Goal: Information Seeking & Learning: Learn about a topic

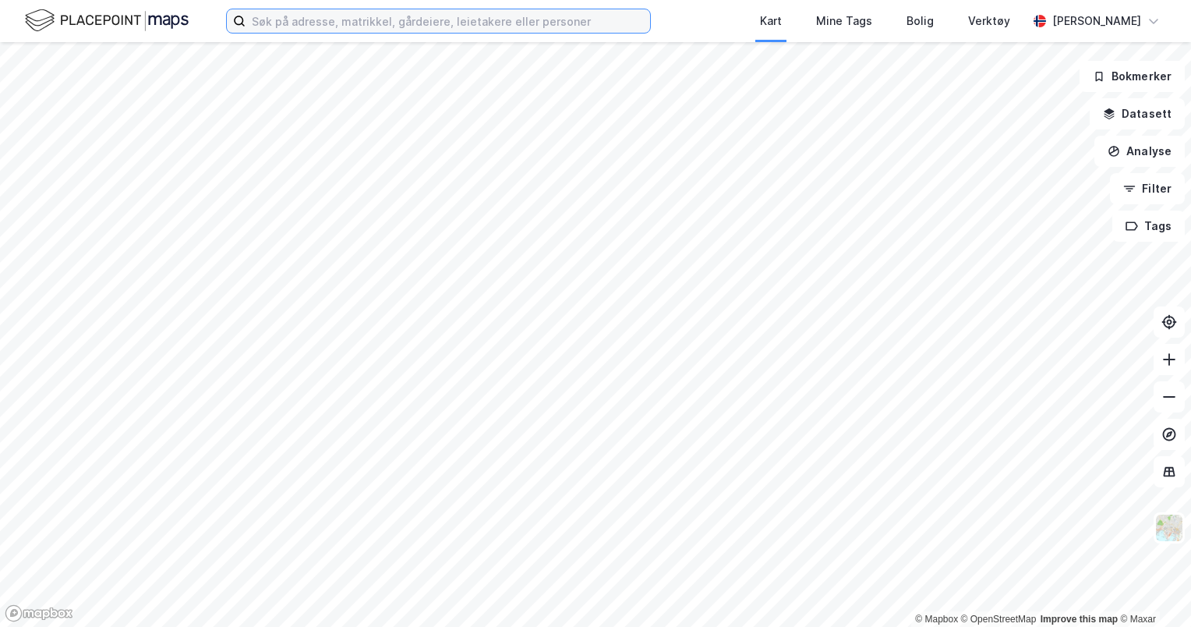
click at [281, 18] on input at bounding box center [447, 20] width 404 height 23
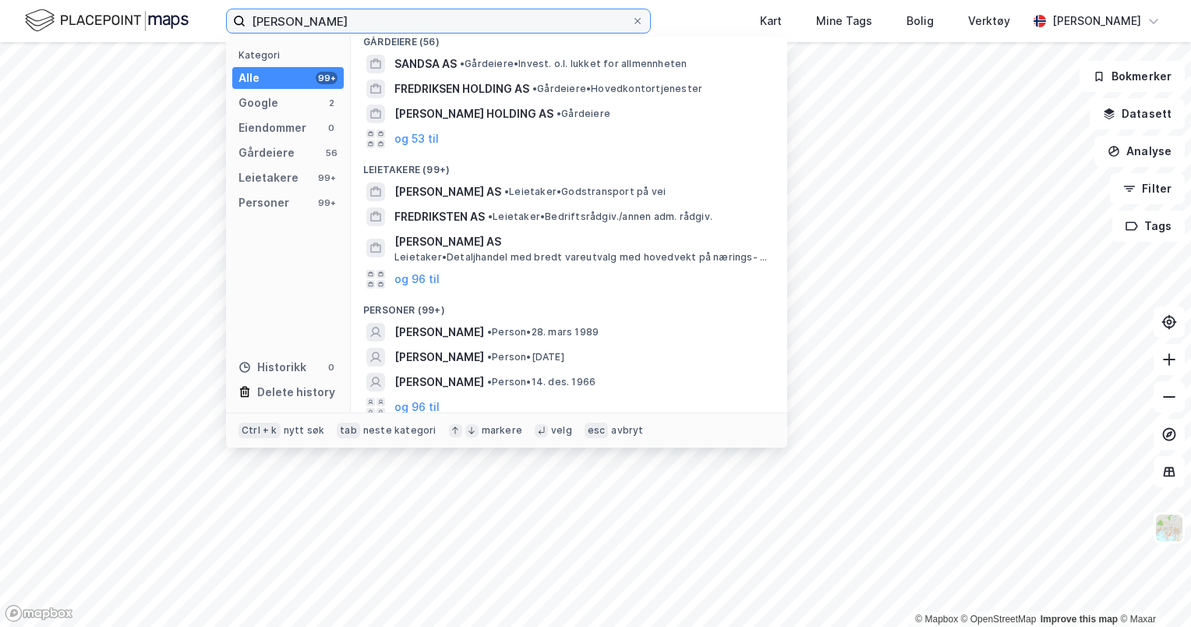
scroll to position [109, 0]
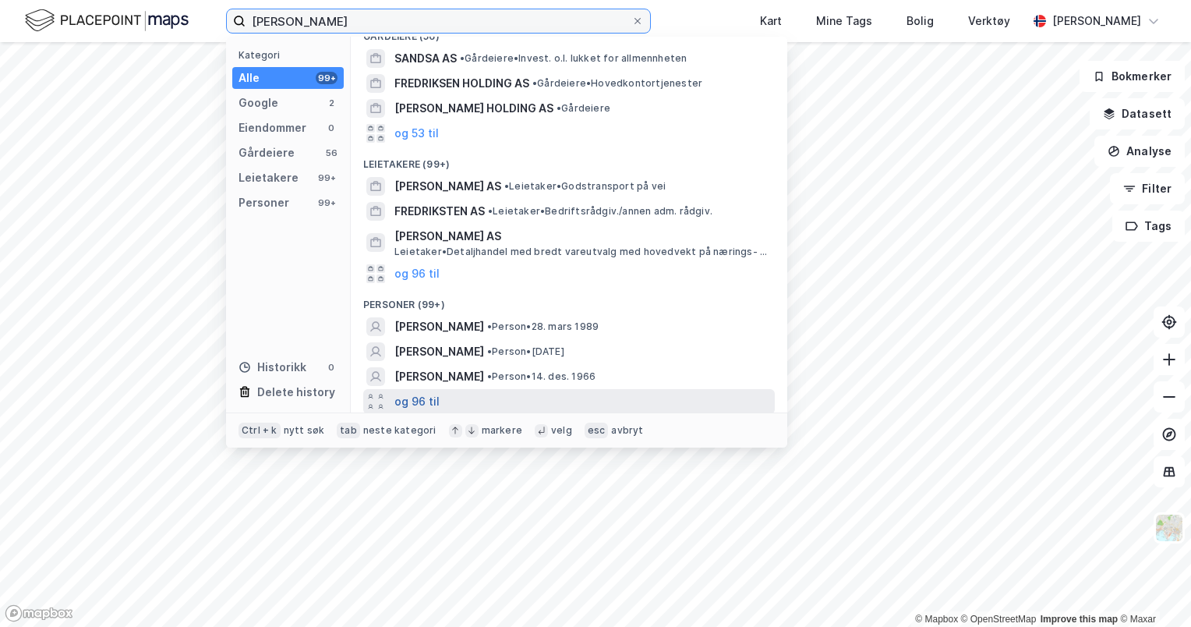
type input "[PERSON_NAME]"
click at [408, 396] on button "og 96 til" at bounding box center [416, 401] width 45 height 19
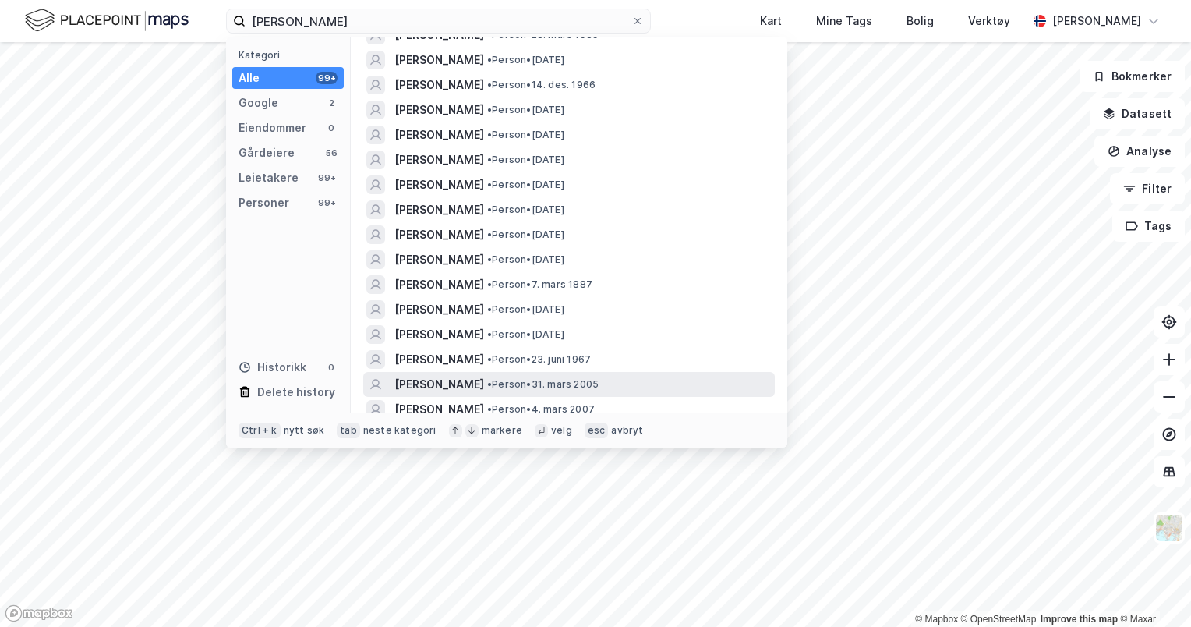
scroll to position [421, 0]
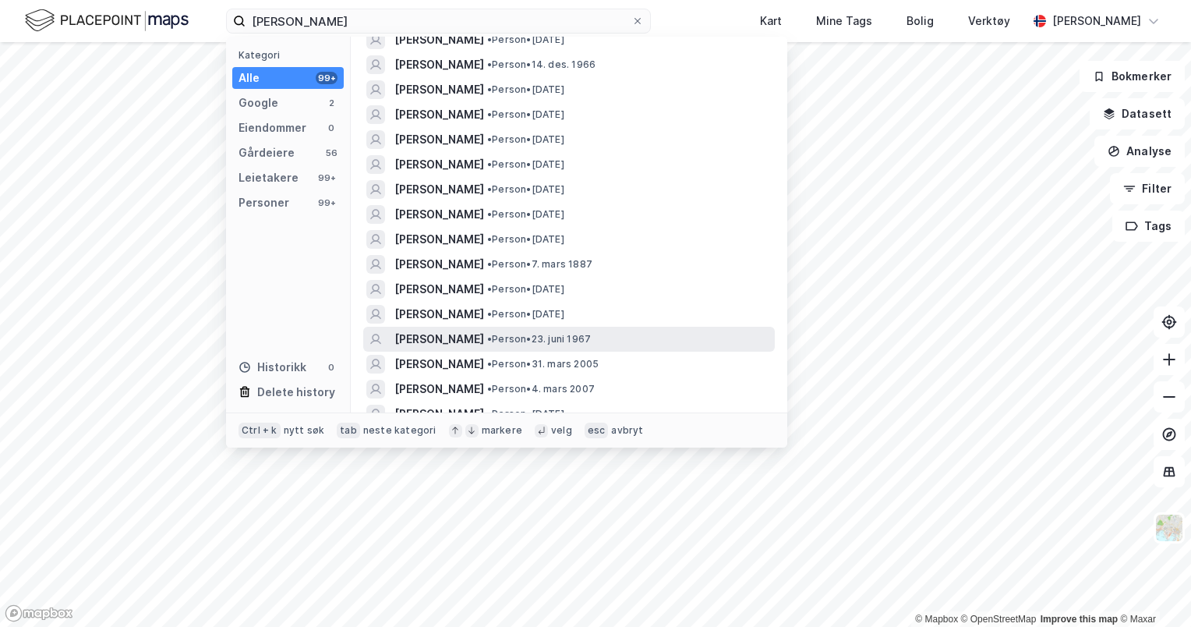
click at [484, 338] on span "[PERSON_NAME]" at bounding box center [439, 339] width 90 height 19
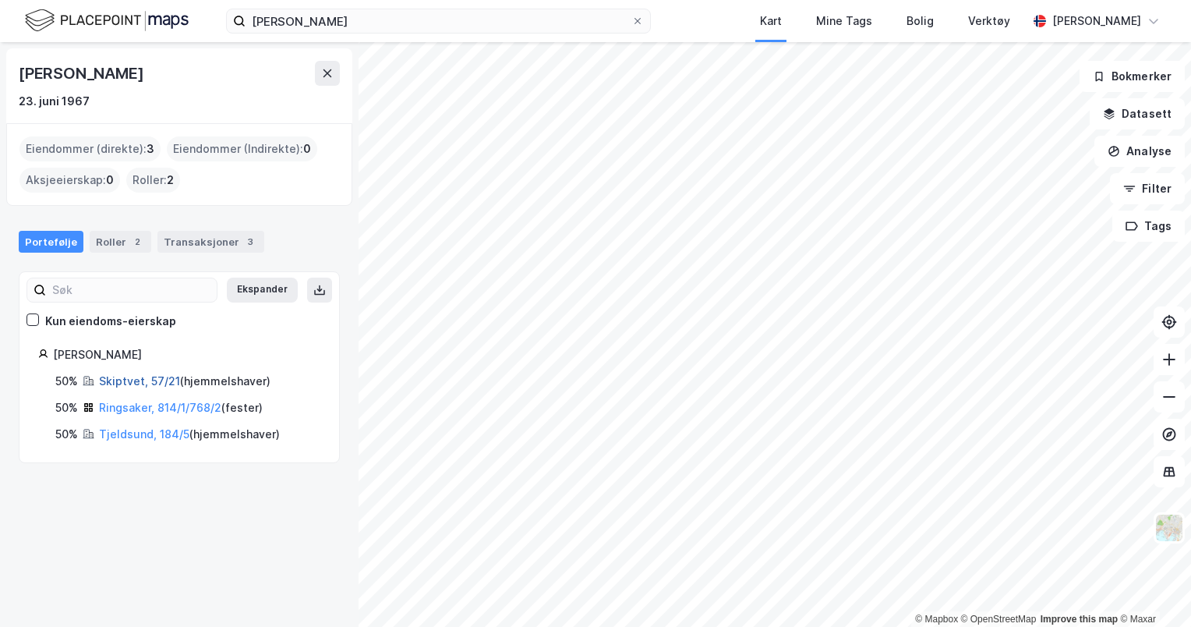
click at [146, 380] on link "Skiptvet, 57/21" at bounding box center [139, 380] width 81 height 13
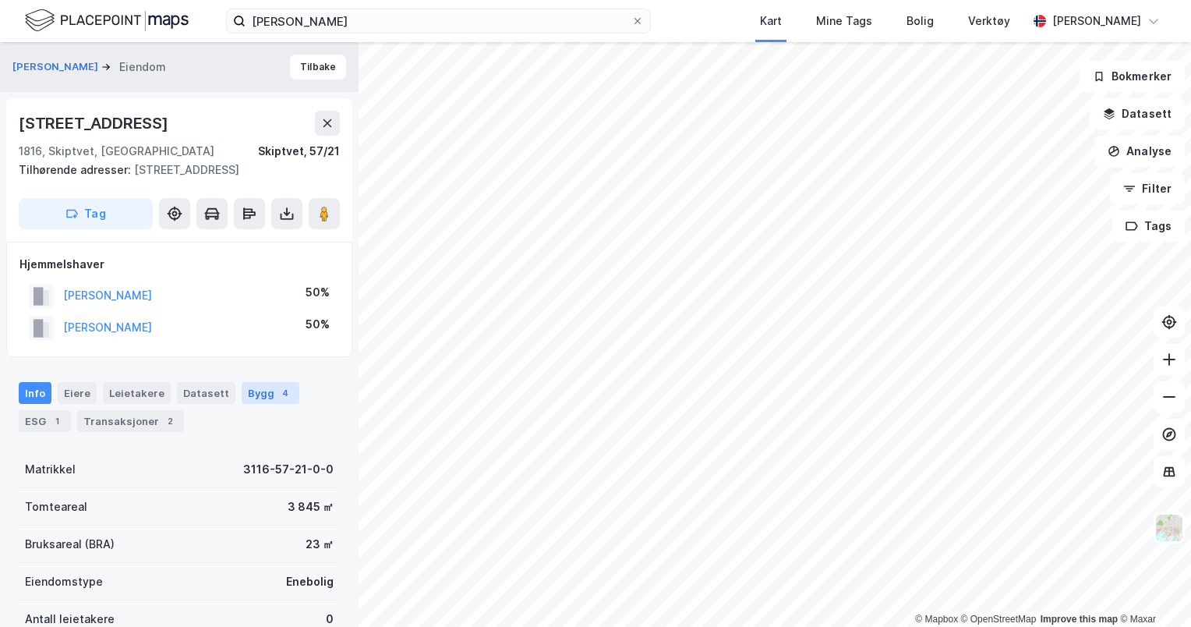
click at [254, 382] on div "Bygg 4" at bounding box center [271, 393] width 58 height 22
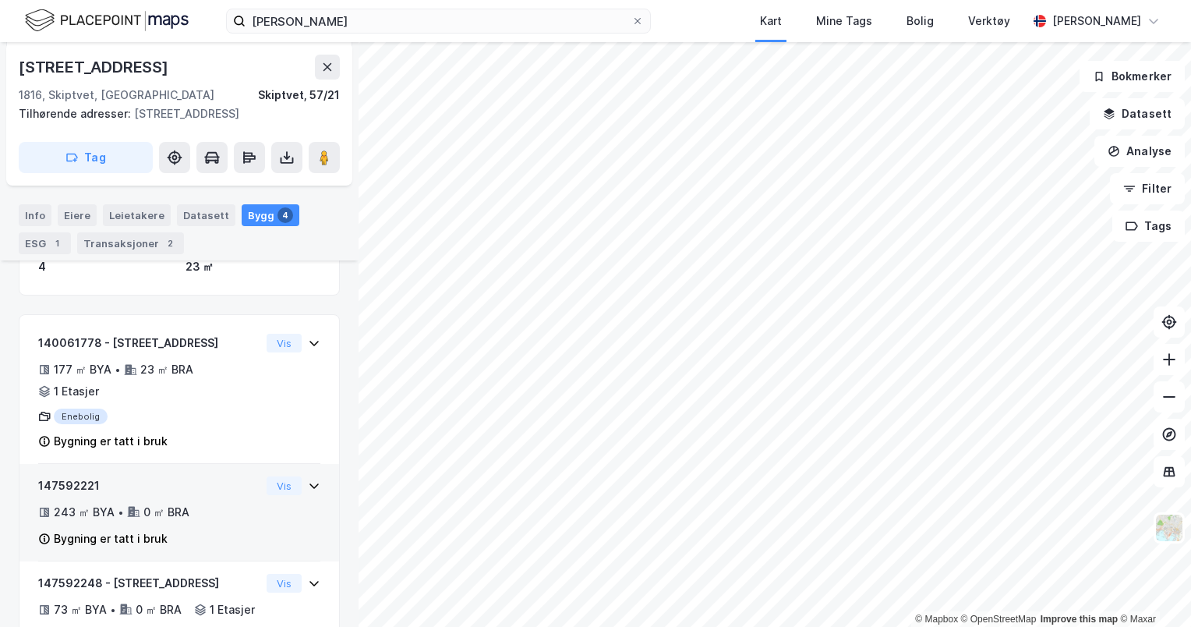
scroll to position [234, 0]
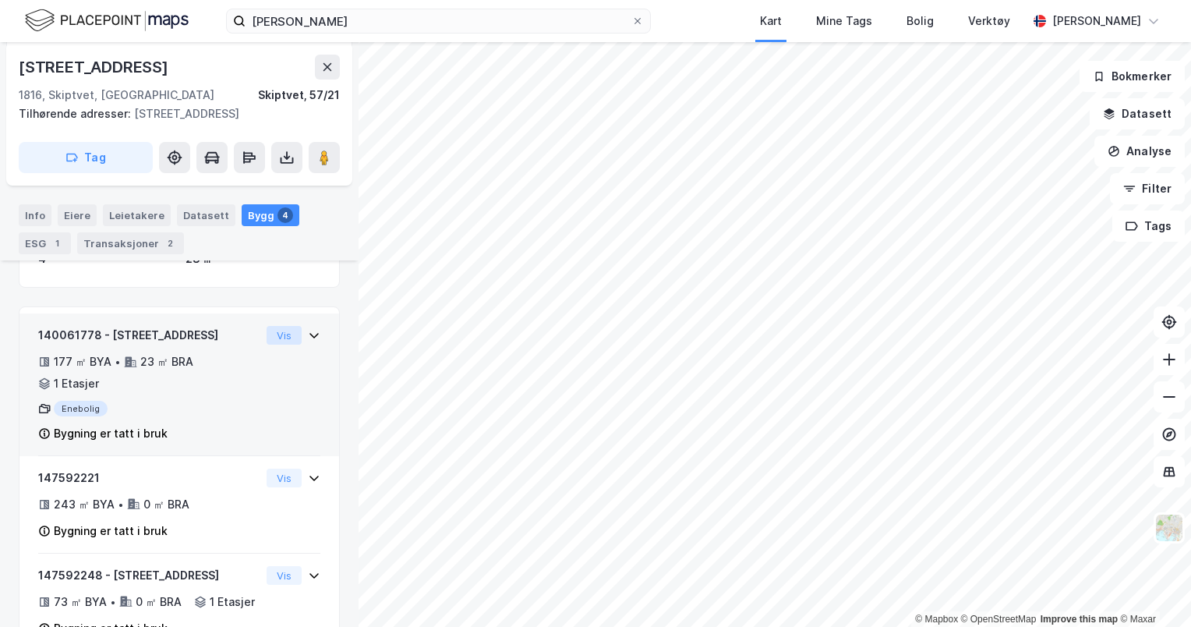
click at [277, 333] on button "Vis" at bounding box center [283, 335] width 35 height 19
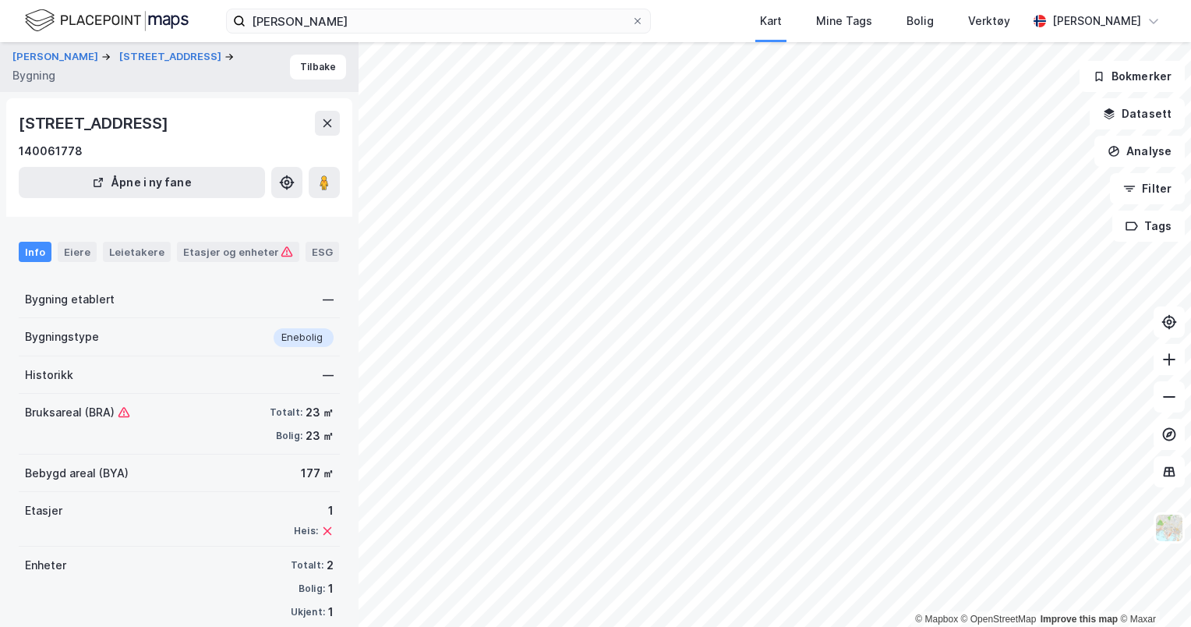
scroll to position [22, 0]
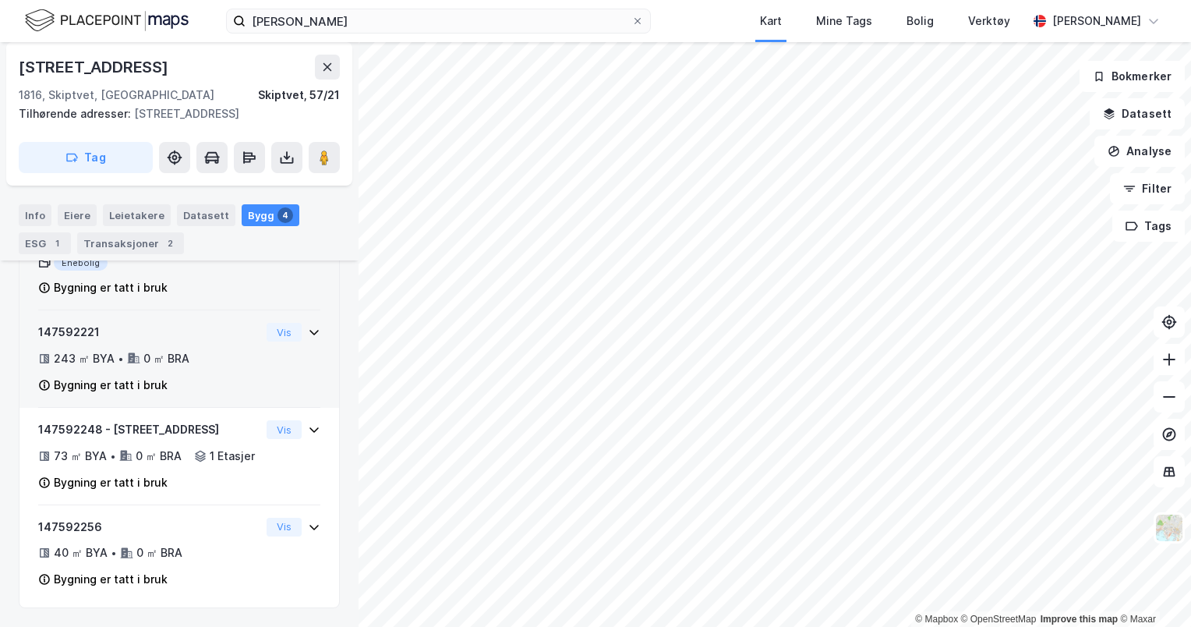
scroll to position [399, 0]
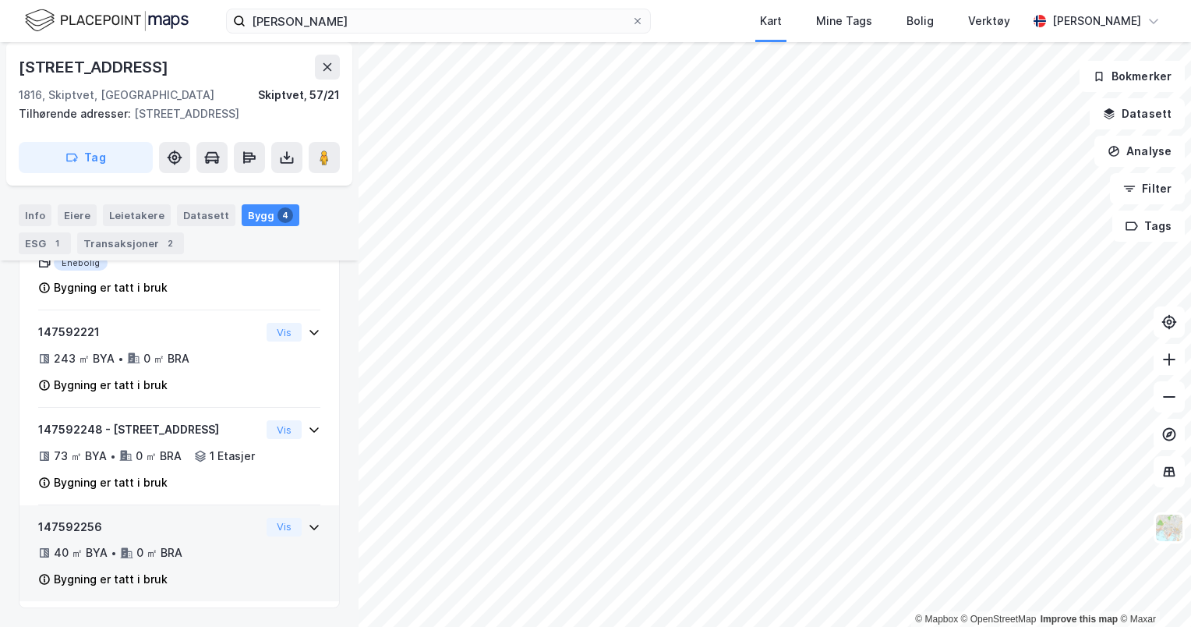
click at [308, 521] on icon at bounding box center [314, 527] width 12 height 12
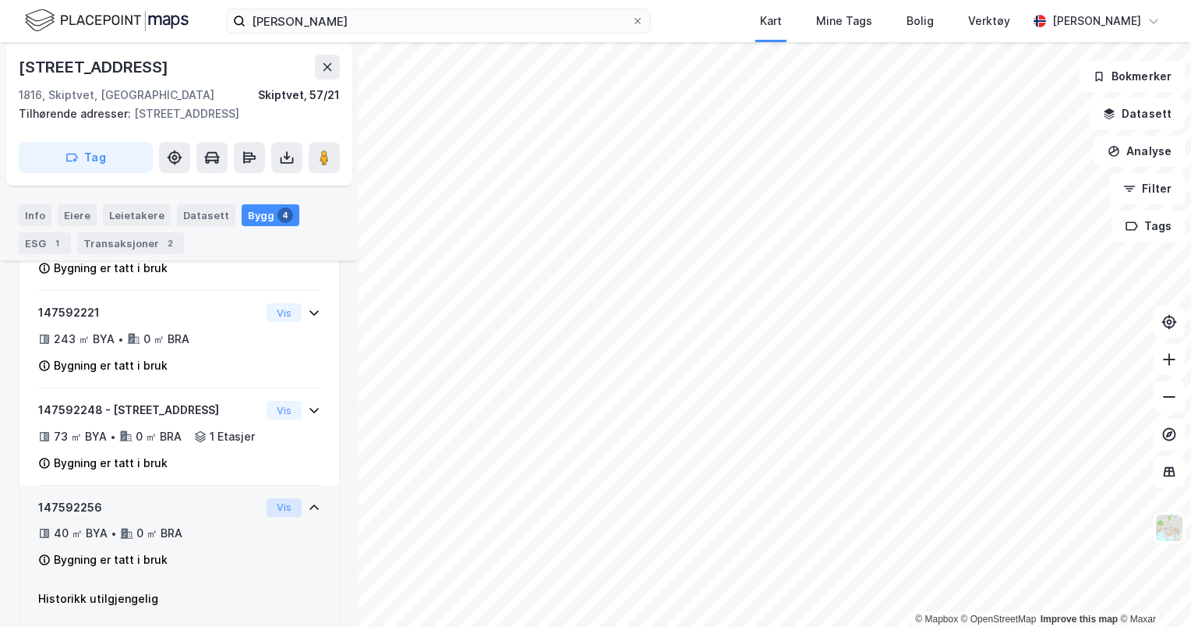
scroll to position [445, 0]
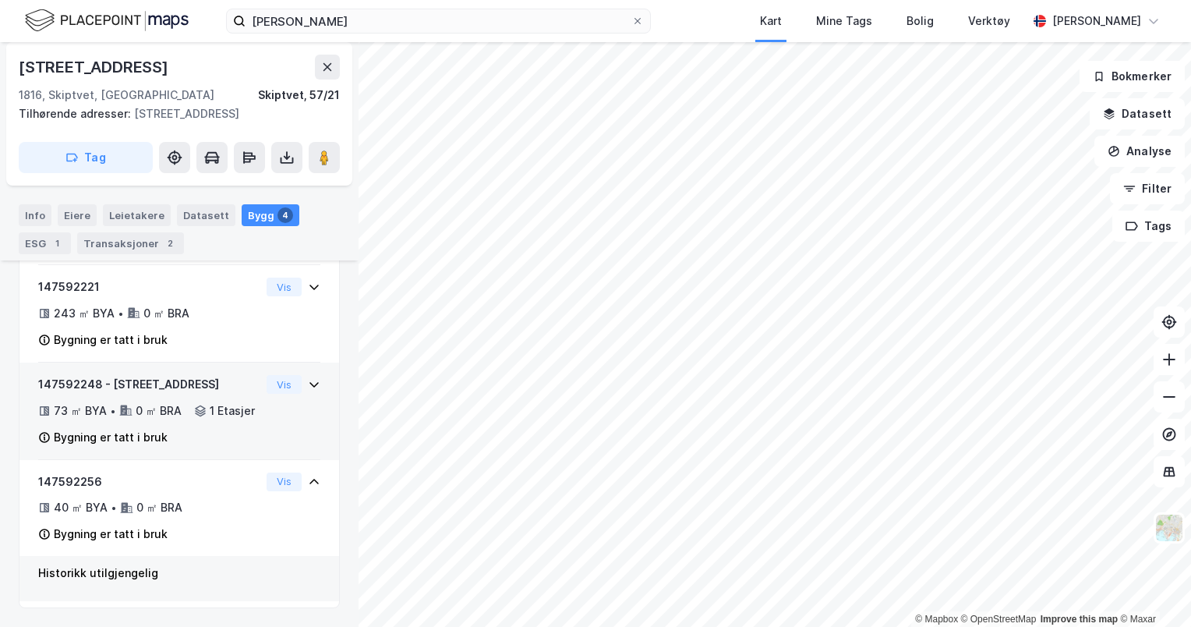
click at [298, 375] on div "Vis" at bounding box center [293, 384] width 54 height 19
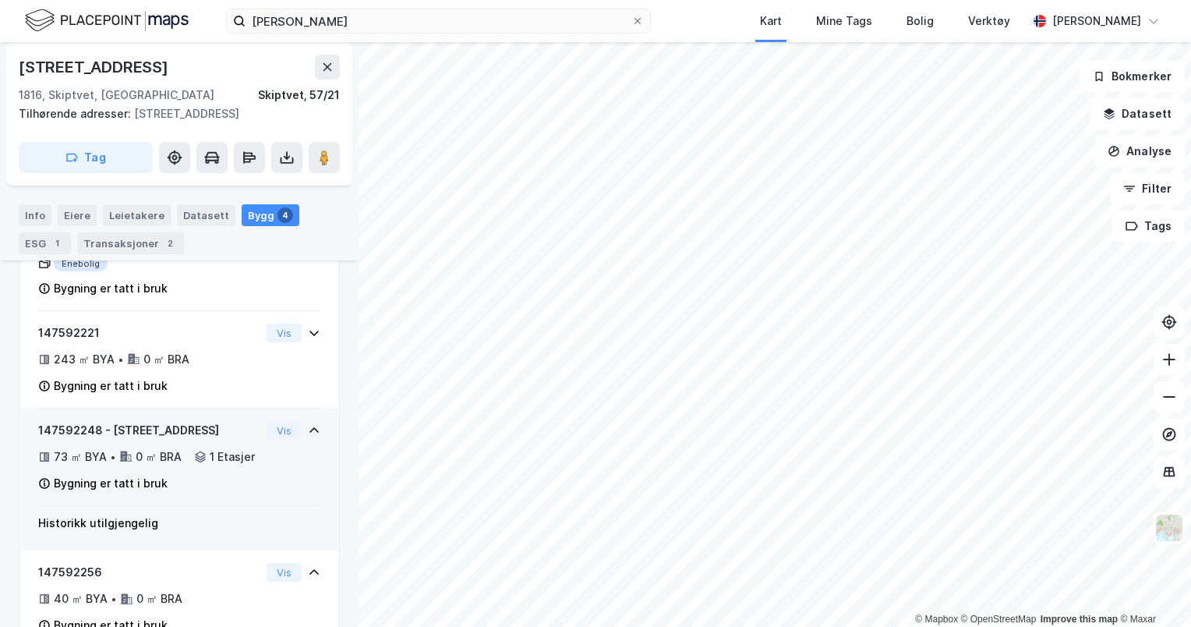
scroll to position [256, 0]
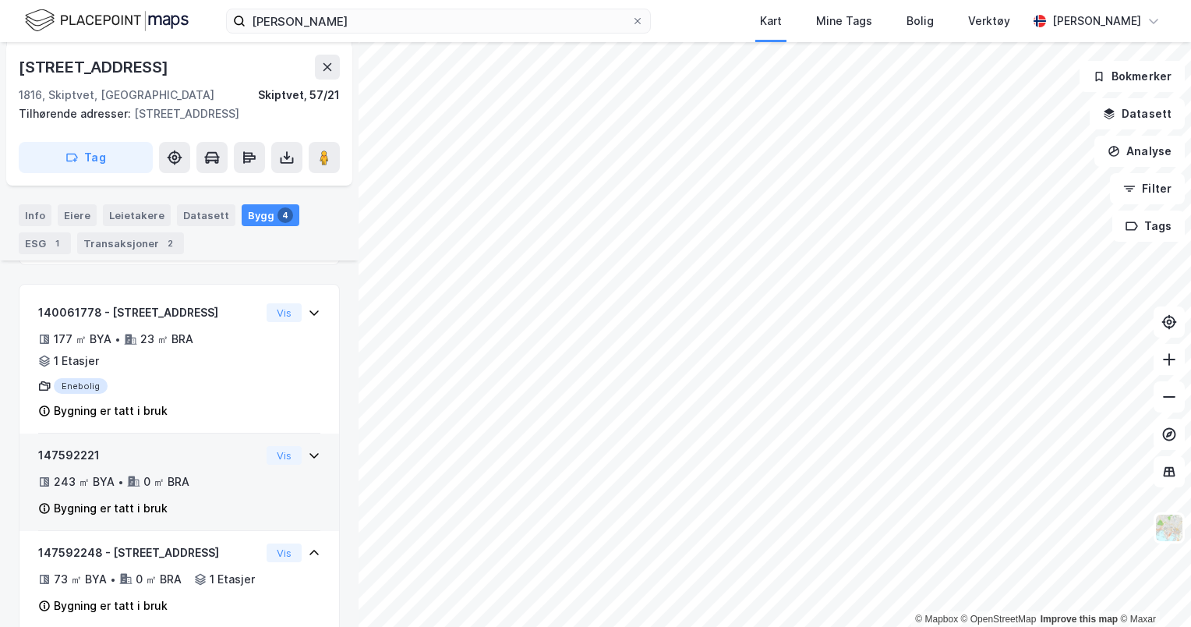
click at [308, 458] on icon at bounding box center [314, 455] width 12 height 12
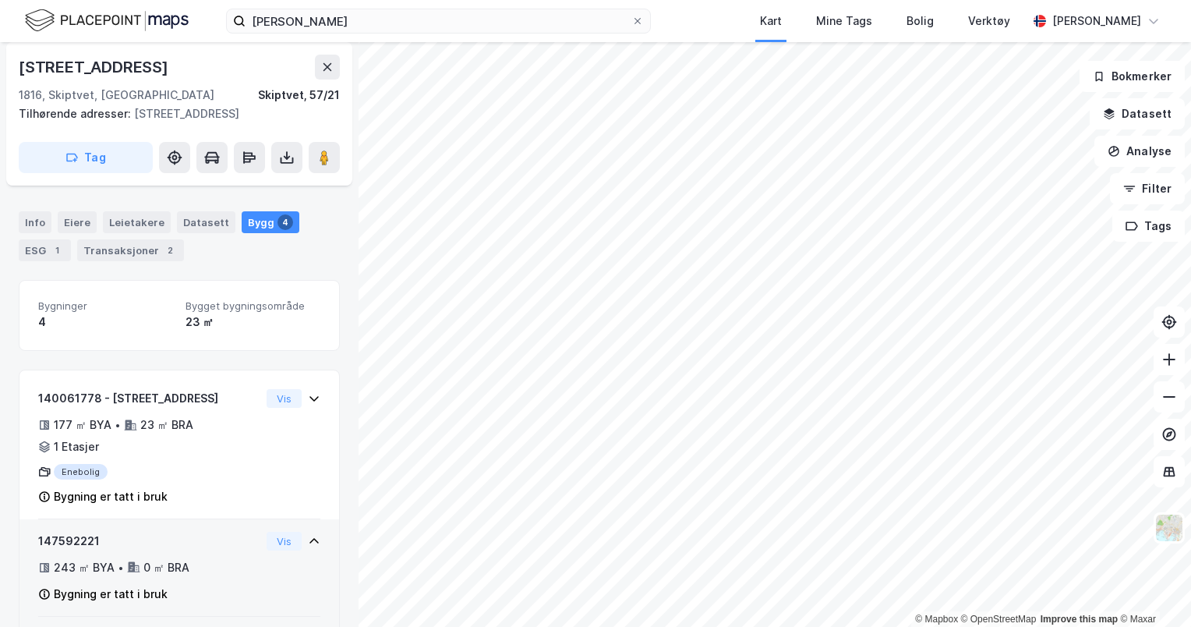
scroll to position [101, 0]
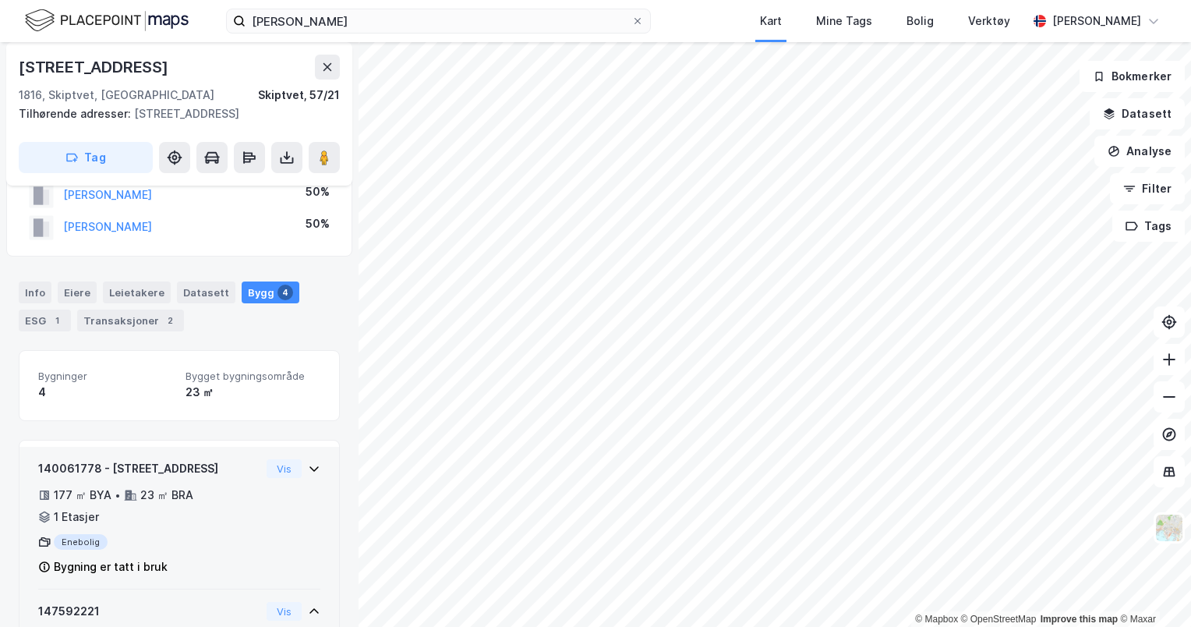
click at [308, 468] on icon at bounding box center [314, 468] width 12 height 12
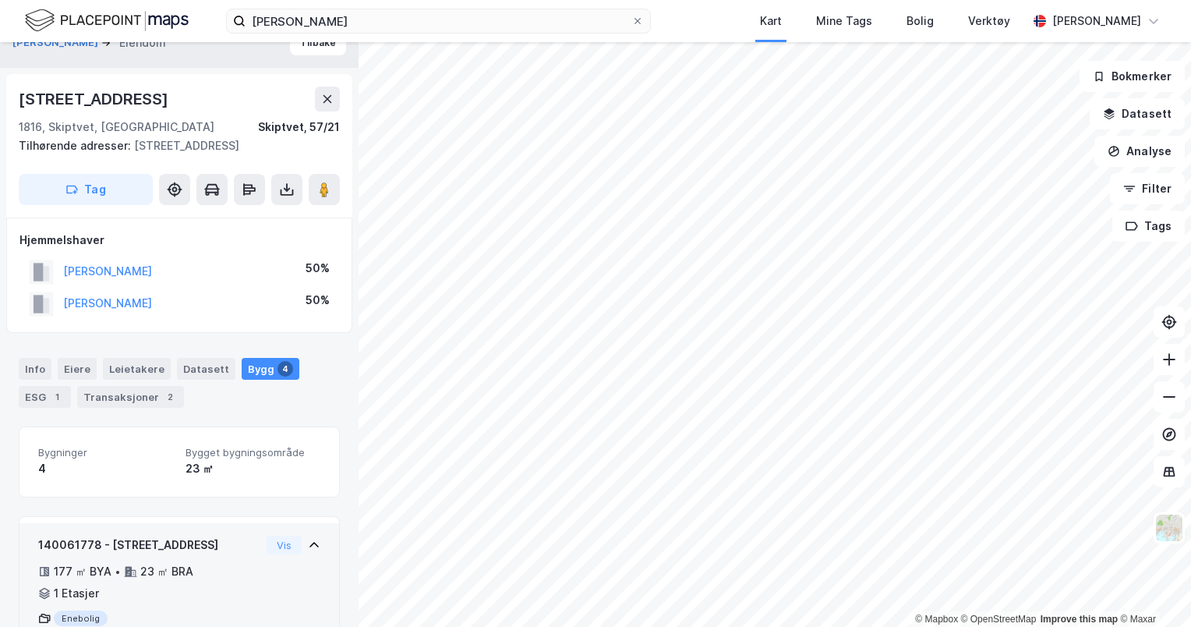
scroll to position [23, 0]
